Goal: Task Accomplishment & Management: Use online tool/utility

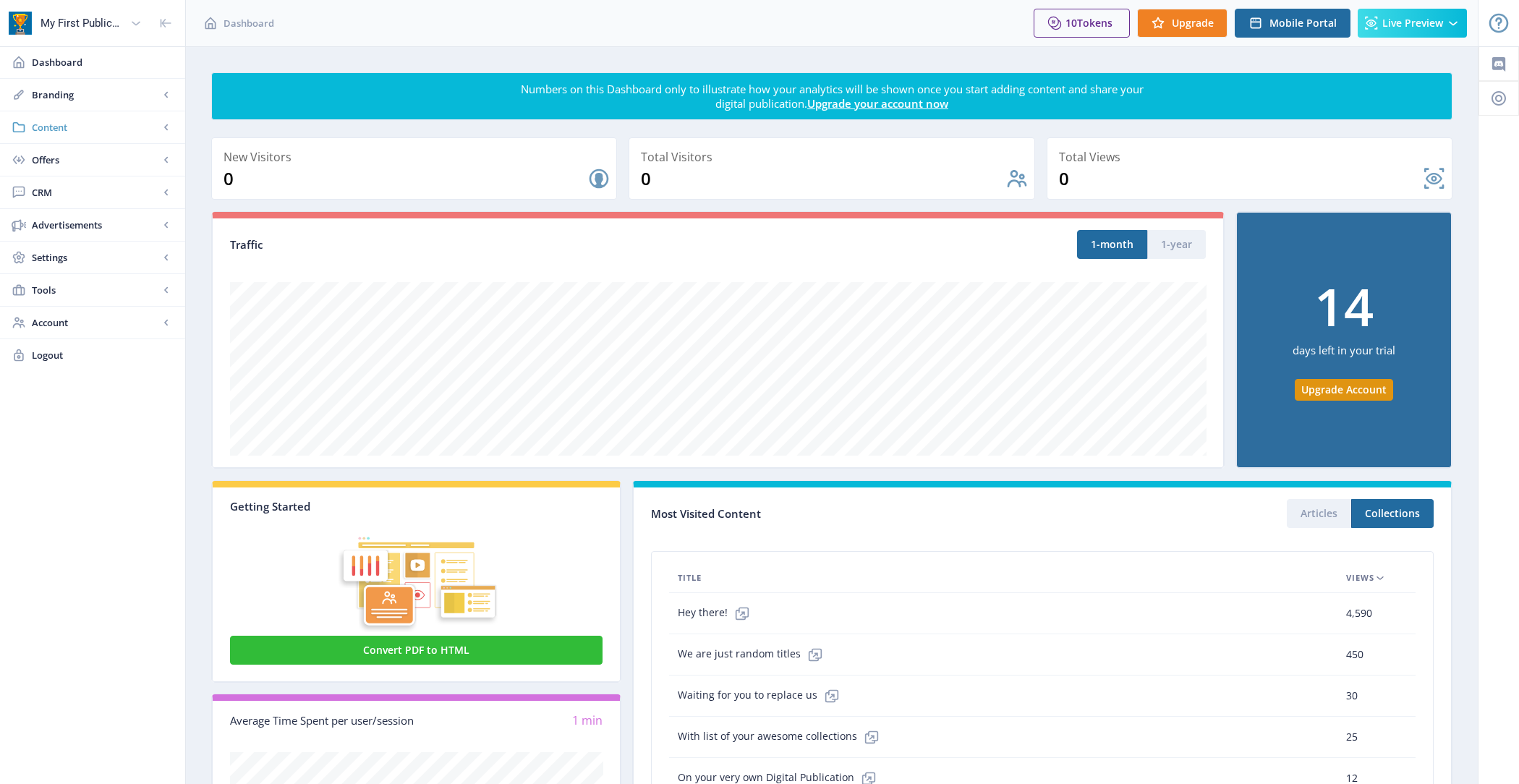
click at [111, 128] on span "Content" at bounding box center [95, 127] width 128 height 14
click at [117, 193] on span "Collections" at bounding box center [108, 192] width 124 height 14
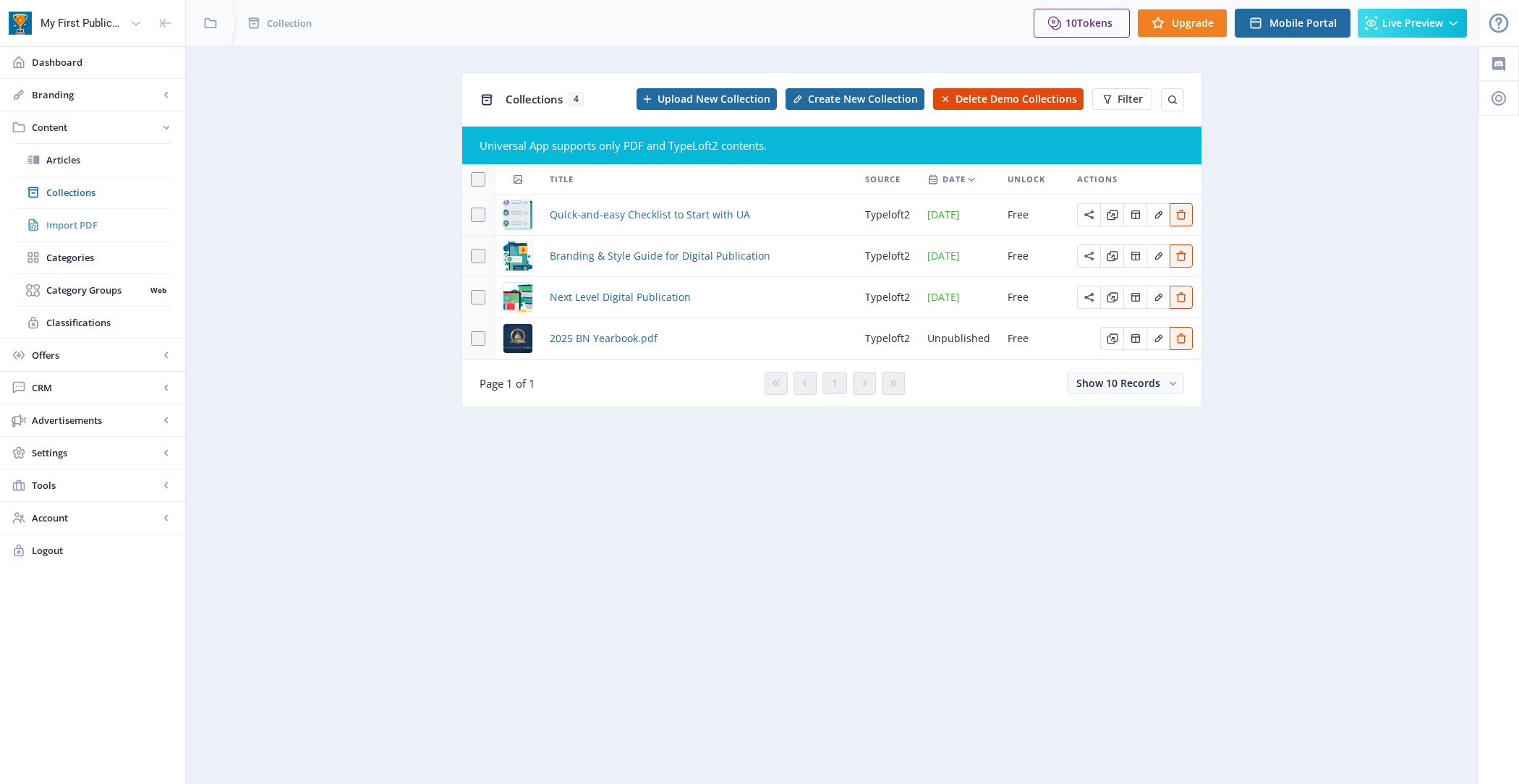
click at [110, 224] on span "Import PDF" at bounding box center [108, 224] width 124 height 14
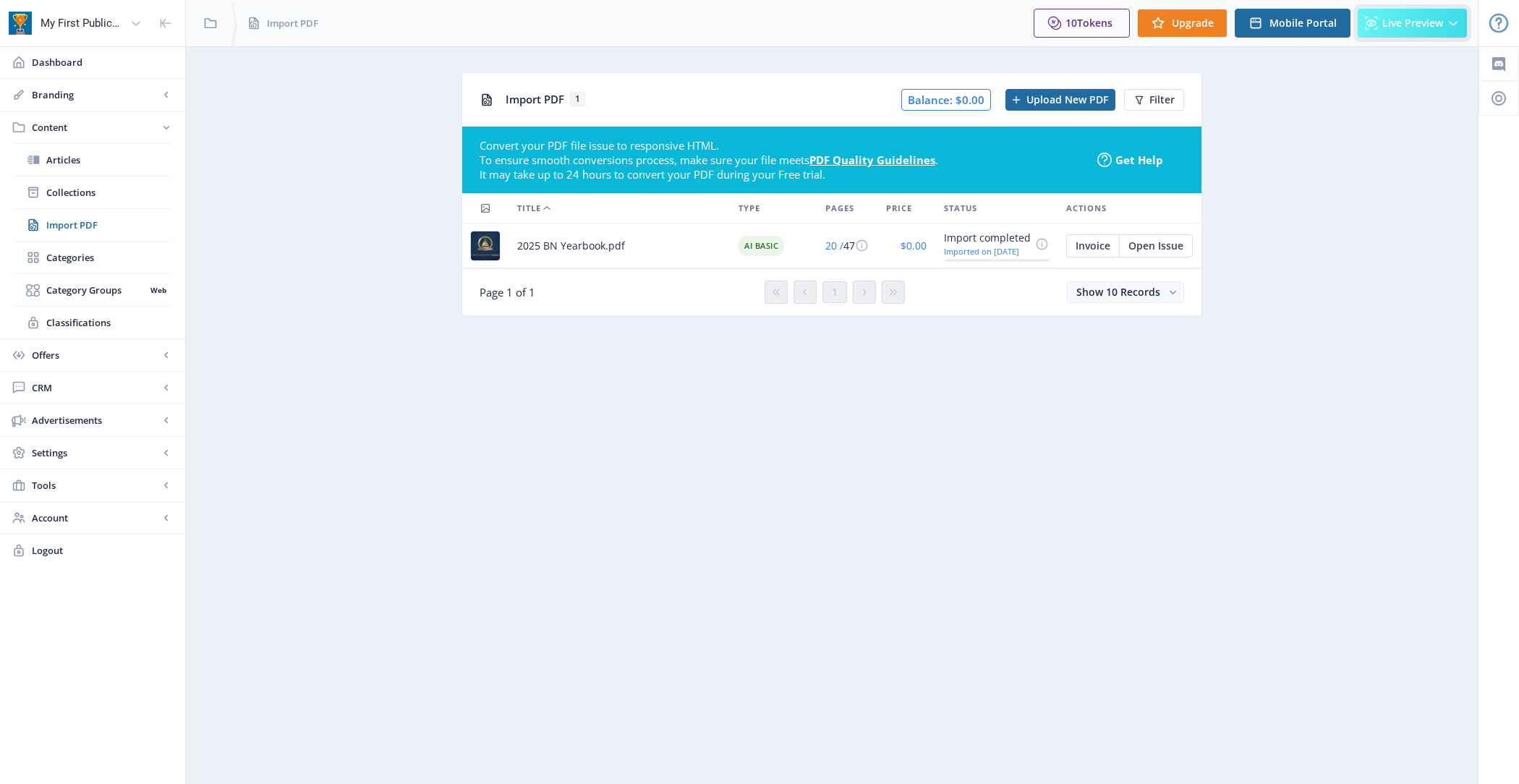
click at [1387, 29] on span "Live Preview" at bounding box center [1412, 23] width 60 height 12
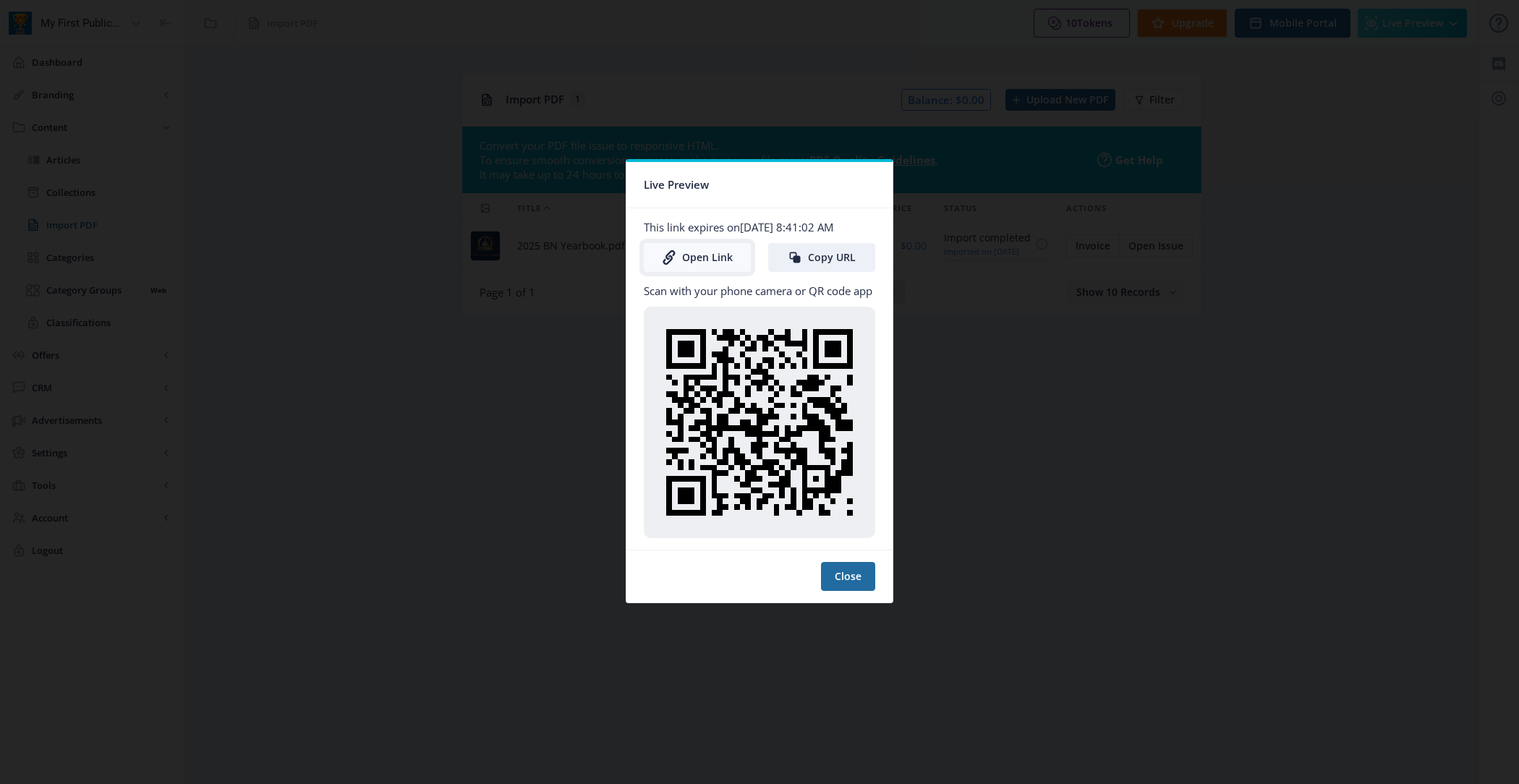
click at [711, 260] on link "Open Link" at bounding box center [697, 258] width 107 height 29
click at [857, 572] on button "Close" at bounding box center [848, 577] width 54 height 29
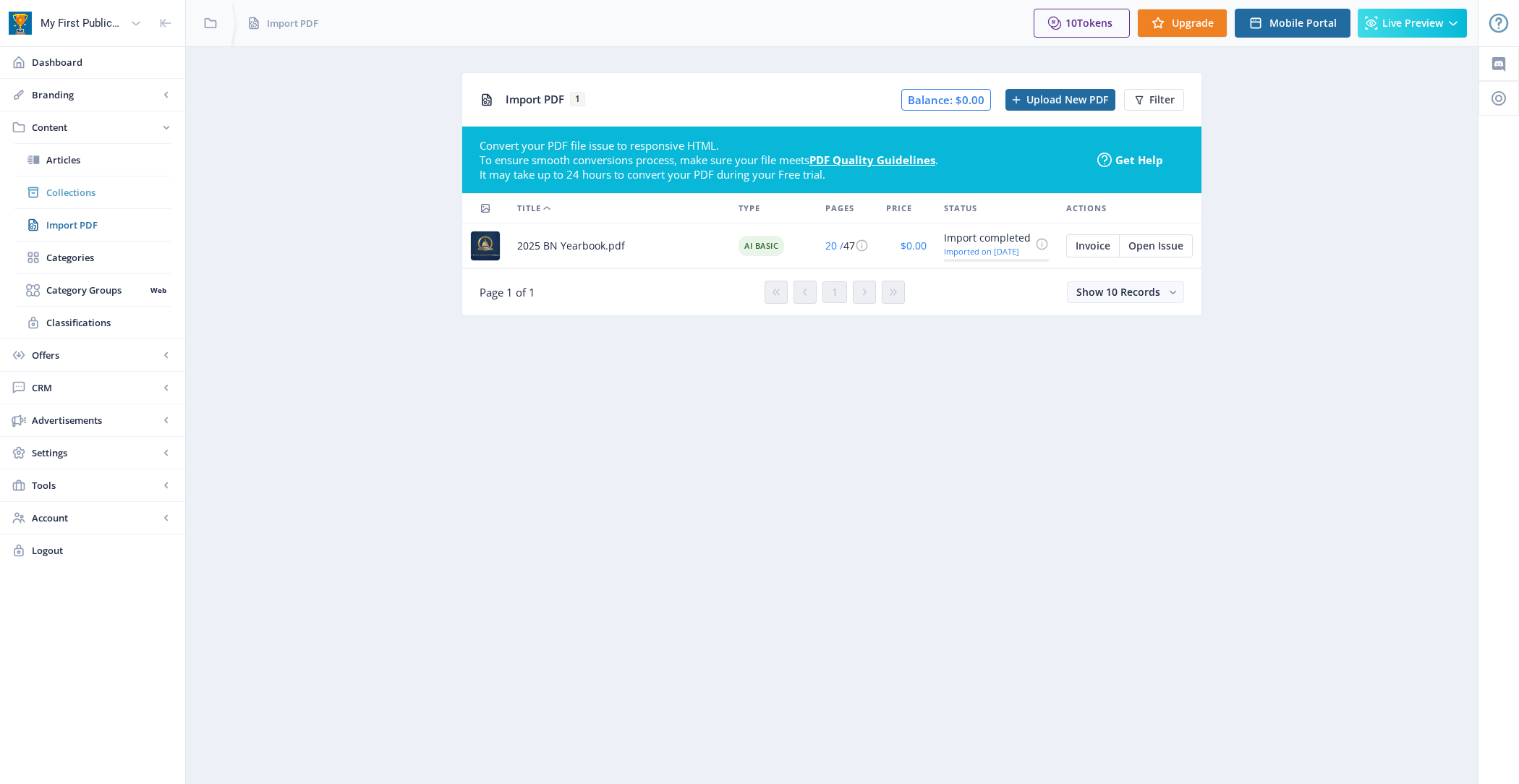
click at [112, 185] on span "Collections" at bounding box center [108, 192] width 124 height 14
